Goal: Information Seeking & Learning: Understand process/instructions

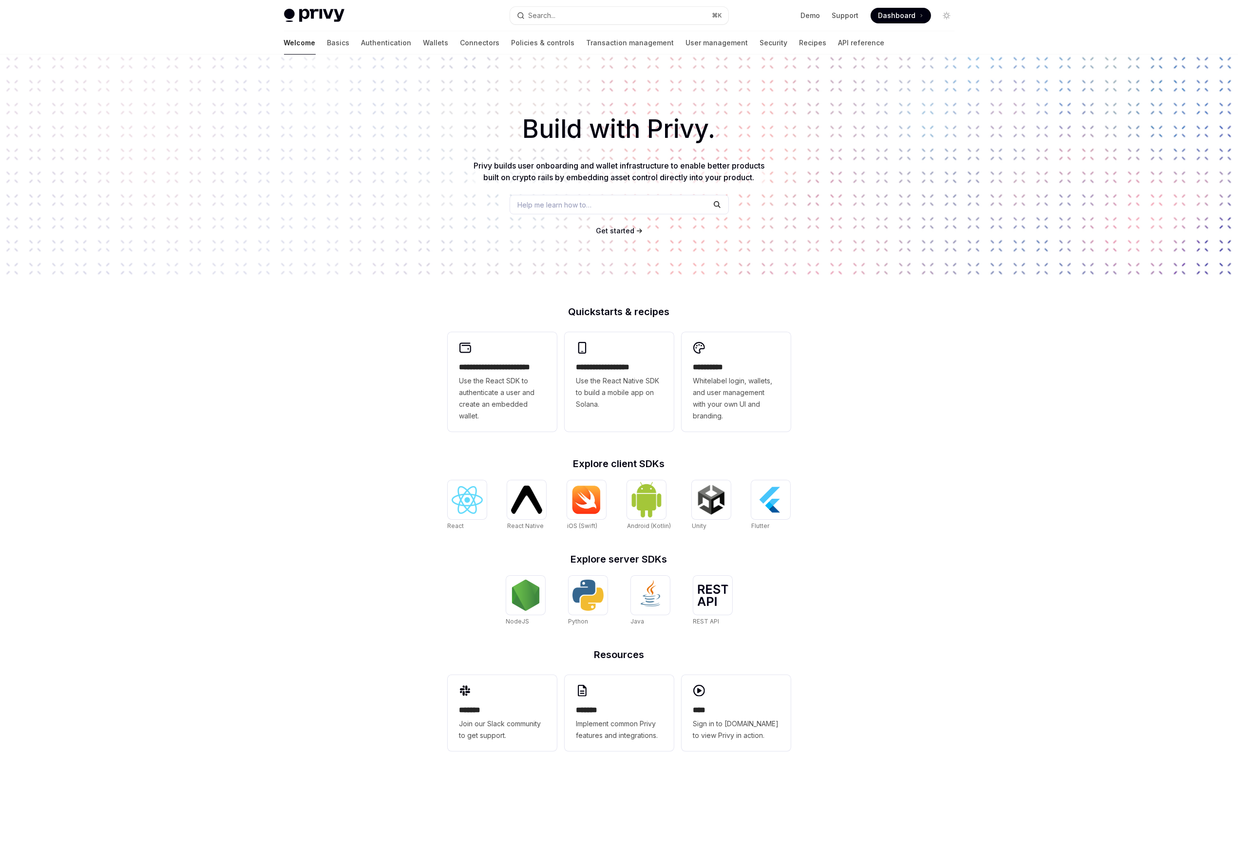
click at [384, 373] on div "**********" at bounding box center [619, 415] width 1238 height 720
click at [453, 499] on img at bounding box center [466, 500] width 31 height 28
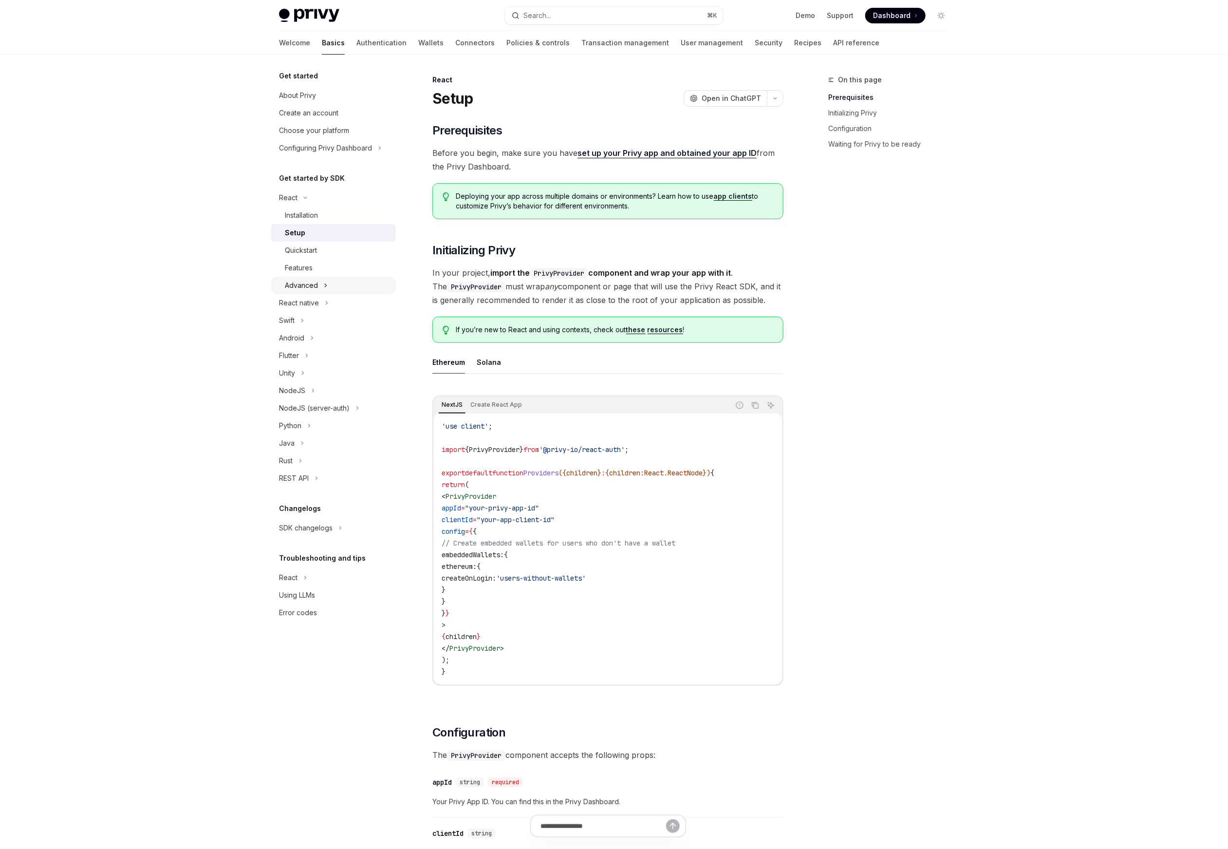
click at [325, 280] on icon "Toggle Advanced section" at bounding box center [326, 286] width 4 height 12
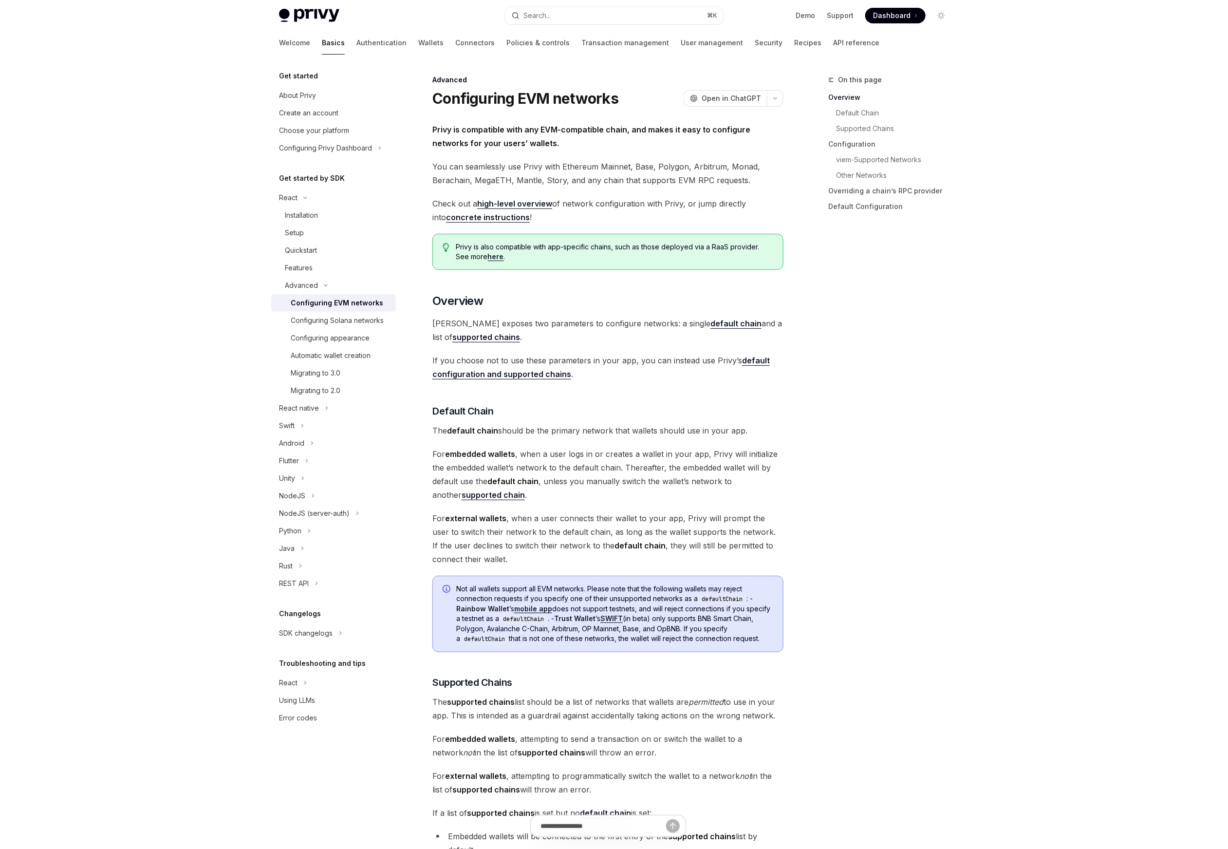
type textarea "*"
